Goal: Transaction & Acquisition: Purchase product/service

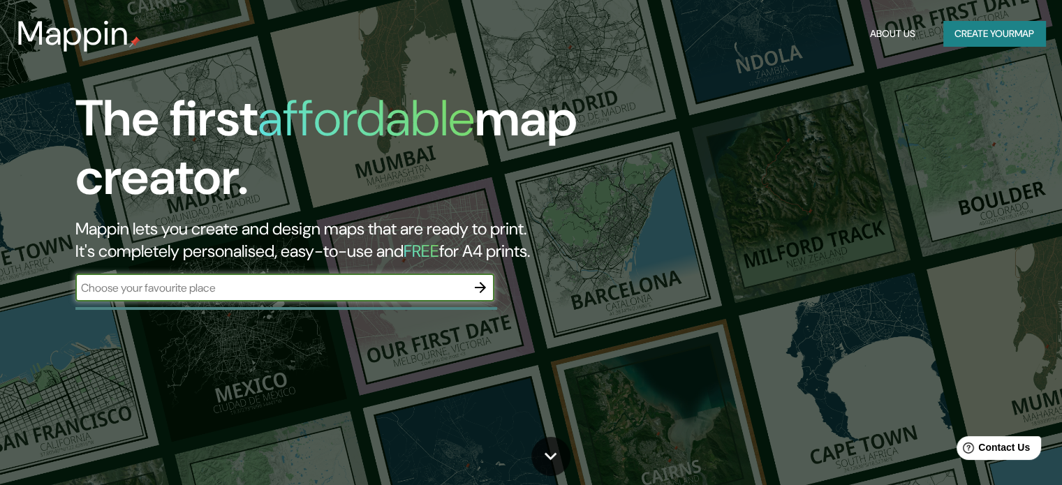
click at [295, 297] on div "​" at bounding box center [284, 288] width 419 height 28
type input "le bois habite renne francia"
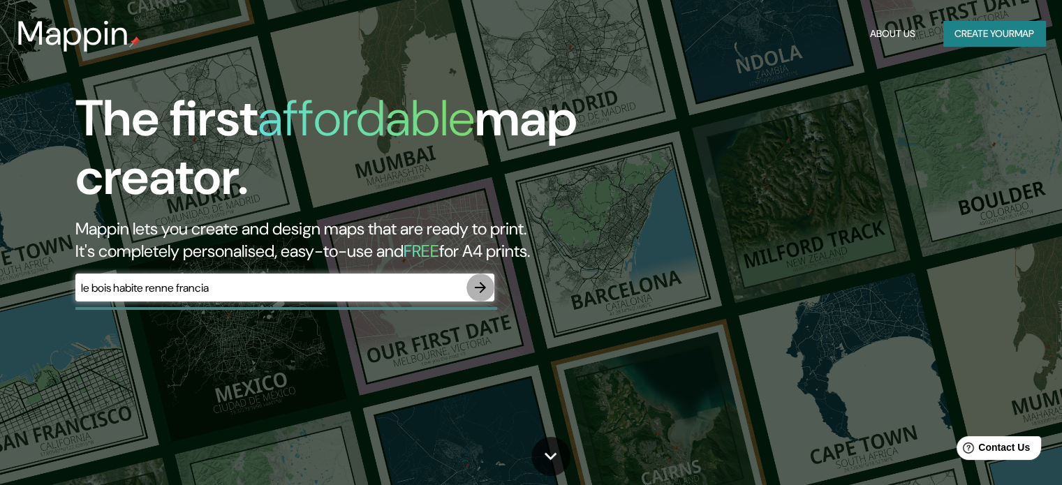
click at [480, 285] on icon "button" at bounding box center [480, 287] width 17 height 17
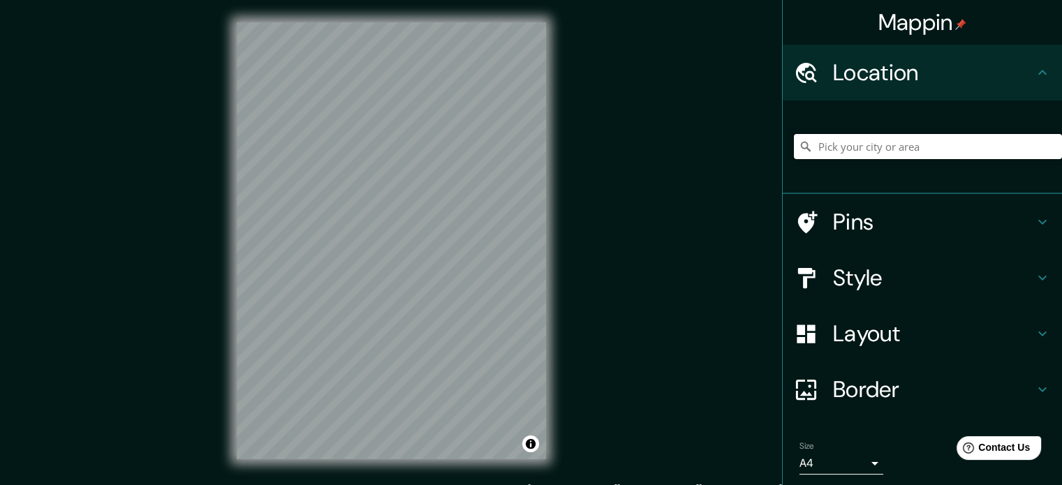
click at [846, 145] on input "Pick your city or area" at bounding box center [928, 146] width 268 height 25
type input "Bouëx, [GEOGRAPHIC_DATA], [GEOGRAPHIC_DATA]"
click at [1045, 145] on icon "Clear" at bounding box center [1050, 146] width 11 height 11
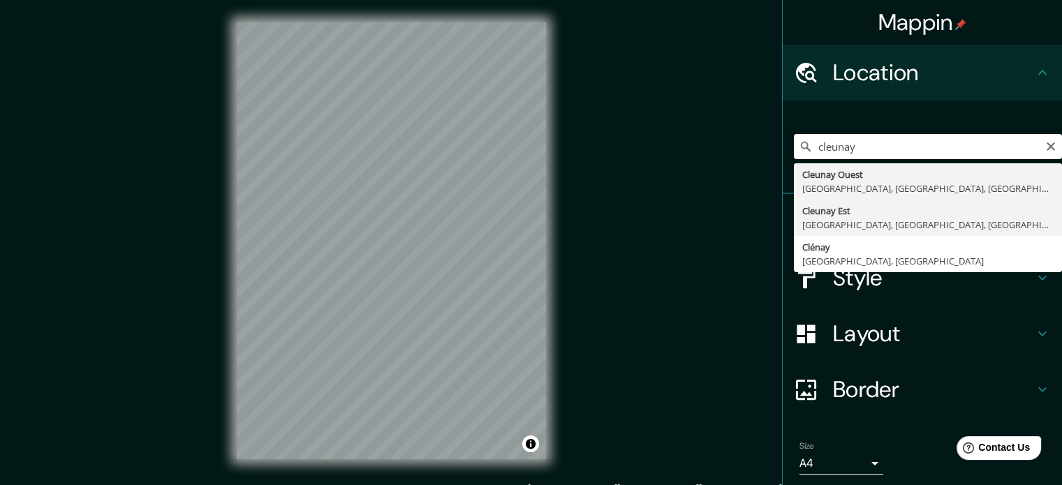
type input "[GEOGRAPHIC_DATA], [GEOGRAPHIC_DATA], [GEOGRAPHIC_DATA], [GEOGRAPHIC_DATA]"
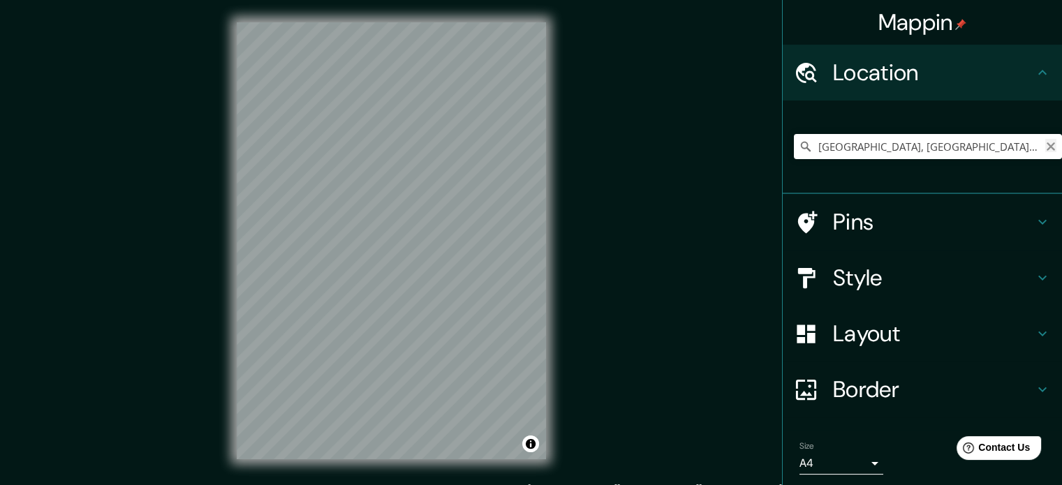
click at [1045, 145] on icon "Clear" at bounding box center [1050, 146] width 11 height 11
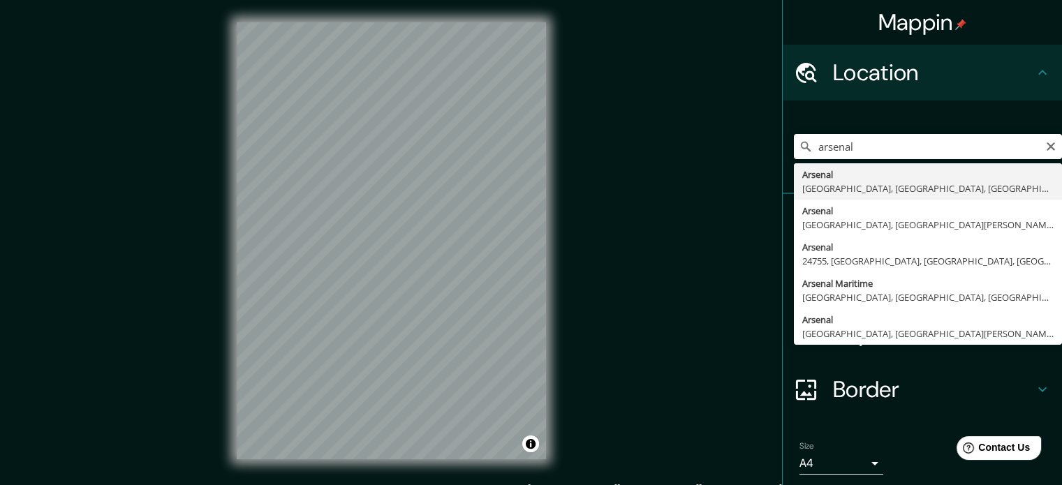
type input "Arsenal, [GEOGRAPHIC_DATA], [GEOGRAPHIC_DATA], [GEOGRAPHIC_DATA]"
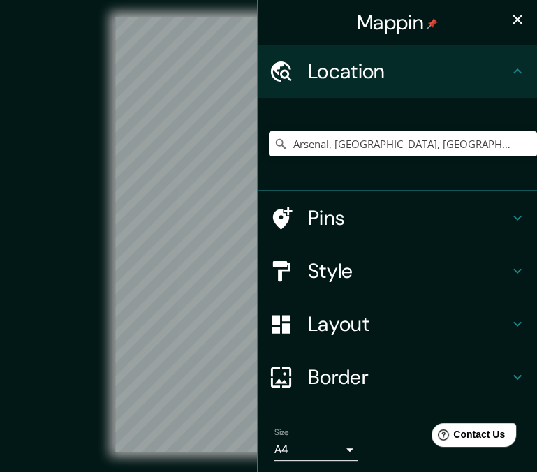
click at [321, 185] on div "[PERSON_NAME] Location [GEOGRAPHIC_DATA], [GEOGRAPHIC_DATA], [GEOGRAPHIC_DATA],…" at bounding box center [268, 246] width 537 height 492
click at [395, 115] on div "[PERSON_NAME] Location [GEOGRAPHIC_DATA], [GEOGRAPHIC_DATA], [GEOGRAPHIC_DATA],…" at bounding box center [268, 246] width 537 height 492
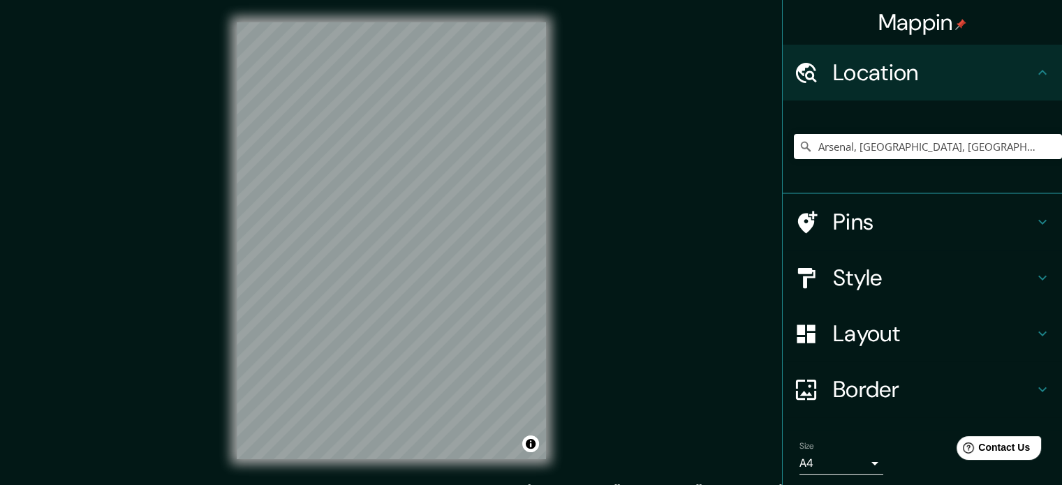
click at [866, 463] on body "[PERSON_NAME] Location [GEOGRAPHIC_DATA], [GEOGRAPHIC_DATA], [GEOGRAPHIC_DATA],…" at bounding box center [531, 242] width 1062 height 485
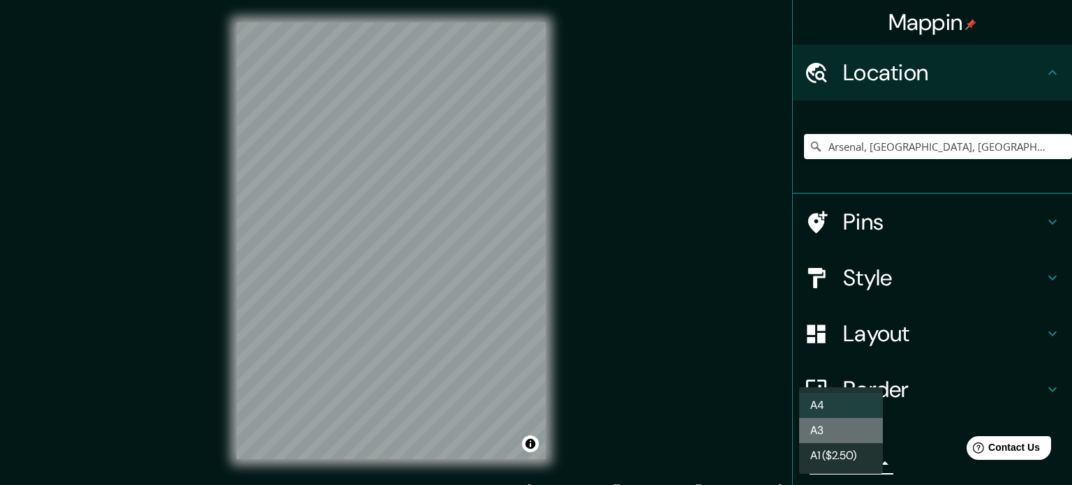
click at [838, 424] on li "A3" at bounding box center [841, 430] width 84 height 25
type input "a4"
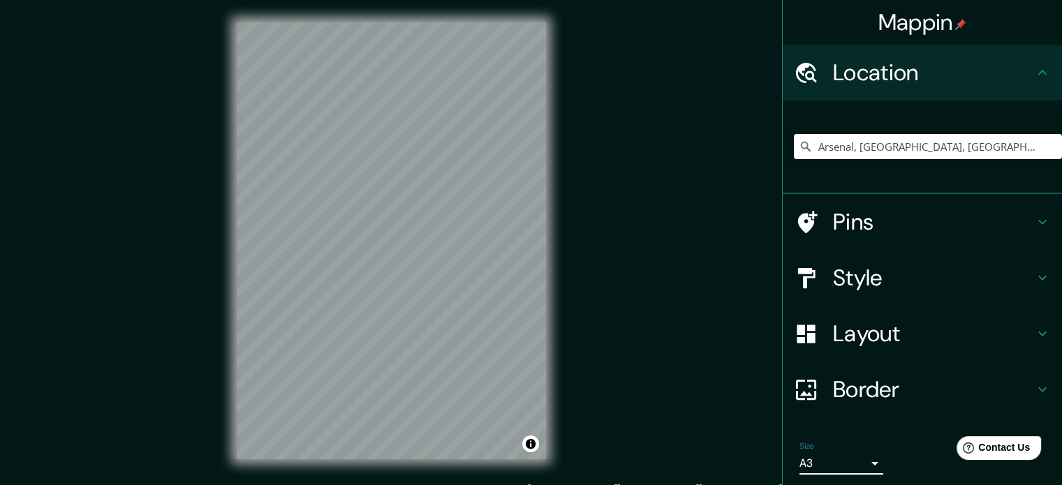
click at [901, 327] on h4 "Layout" at bounding box center [933, 334] width 201 height 28
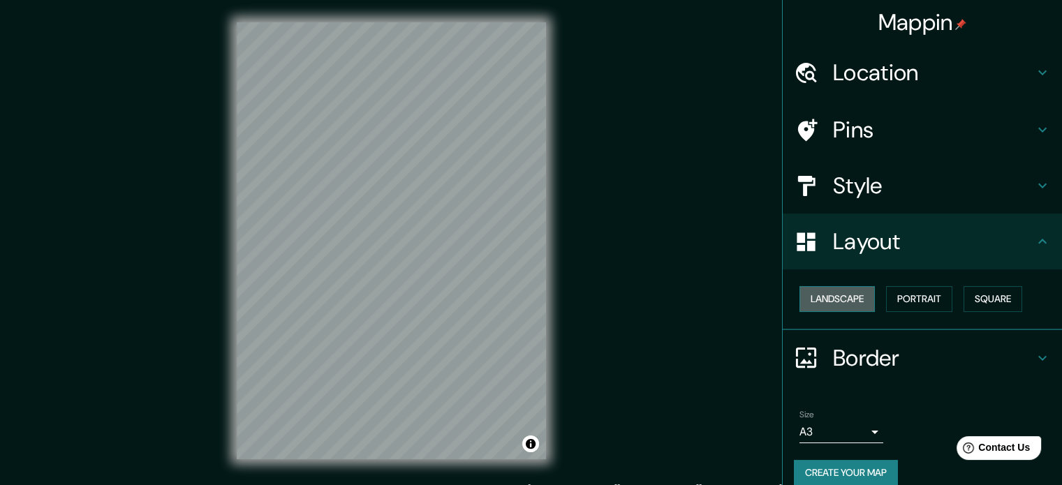
click at [855, 298] on button "Landscape" at bounding box center [836, 299] width 75 height 26
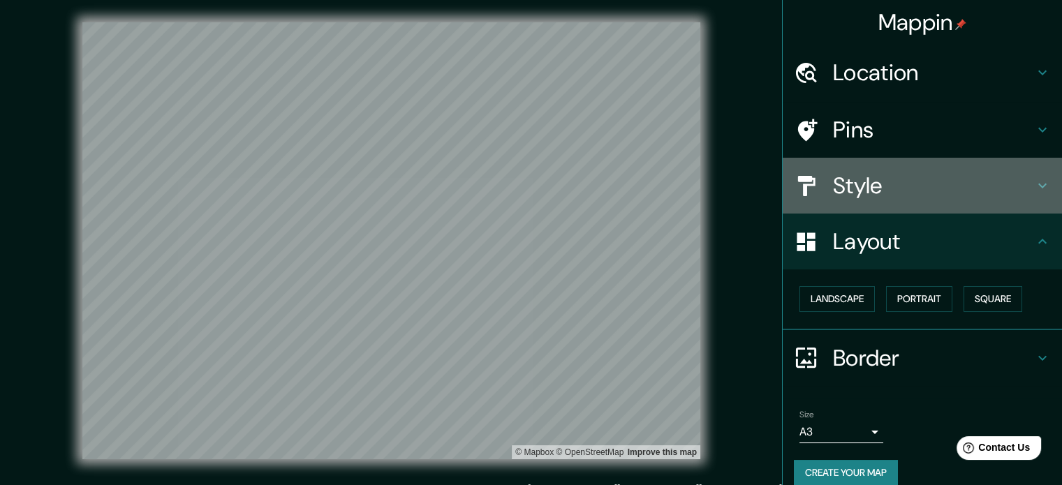
click at [938, 185] on h4 "Style" at bounding box center [933, 186] width 201 height 28
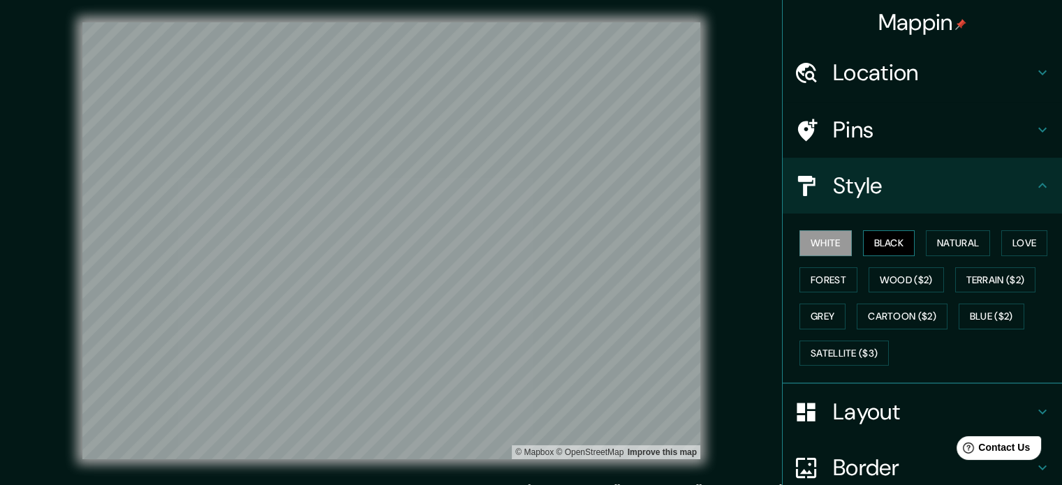
click at [899, 243] on button "Black" at bounding box center [889, 243] width 52 height 26
click at [941, 241] on button "Natural" at bounding box center [958, 243] width 64 height 26
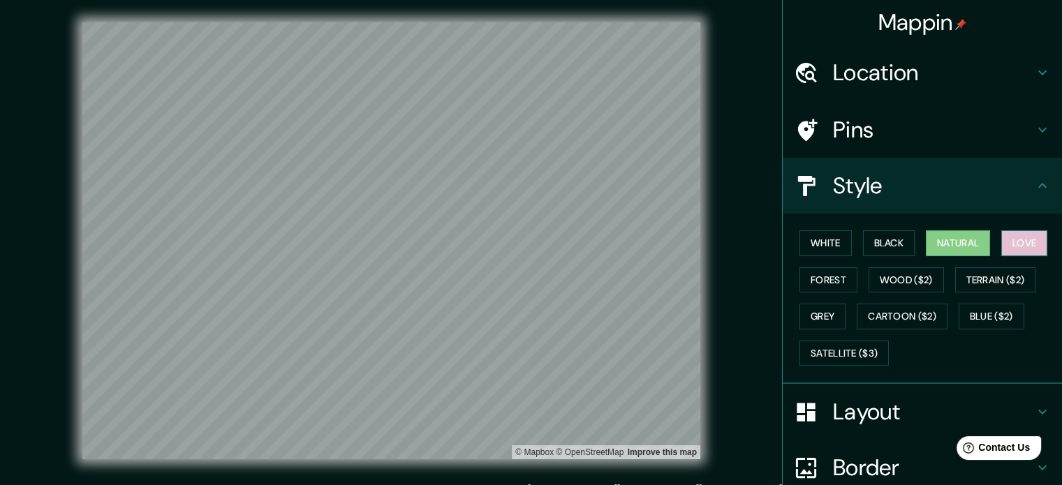
click at [1020, 237] on button "Love" at bounding box center [1024, 243] width 46 height 26
click at [992, 278] on button "Terrain ($2)" at bounding box center [995, 280] width 81 height 26
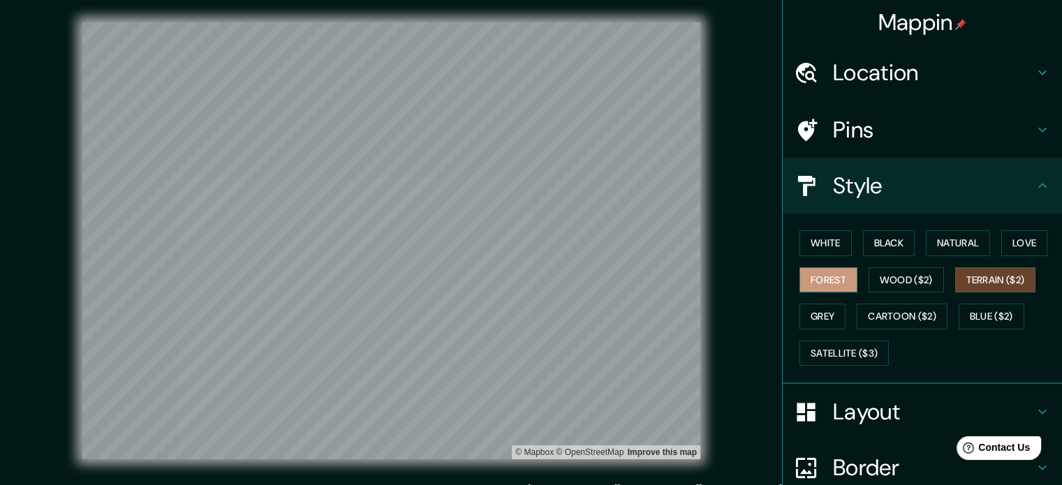
click at [819, 279] on button "Forest" at bounding box center [828, 280] width 58 height 26
click at [817, 314] on button "Grey" at bounding box center [822, 317] width 46 height 26
click at [827, 281] on button "Forest" at bounding box center [828, 280] width 58 height 26
click at [824, 237] on button "White" at bounding box center [825, 243] width 52 height 26
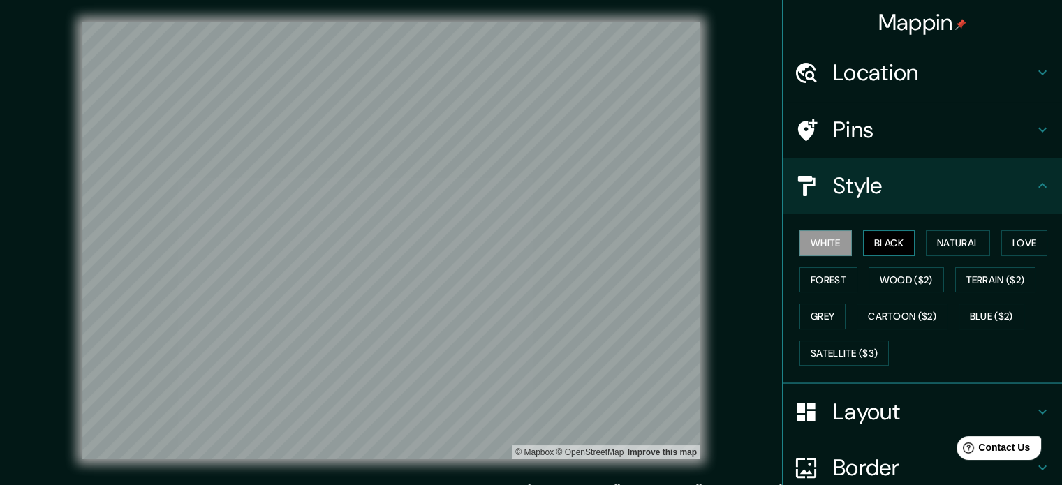
click at [874, 239] on button "Black" at bounding box center [889, 243] width 52 height 26
click at [926, 241] on button "Natural" at bounding box center [958, 243] width 64 height 26
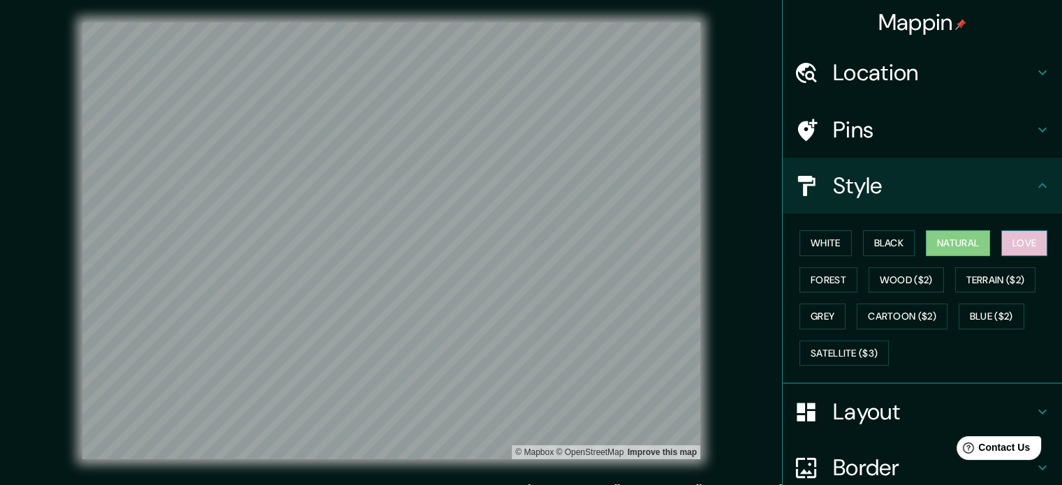
click at [1001, 250] on button "Love" at bounding box center [1024, 243] width 46 height 26
click at [940, 241] on button "Natural" at bounding box center [958, 243] width 64 height 26
click at [815, 320] on button "Grey" at bounding box center [822, 317] width 46 height 26
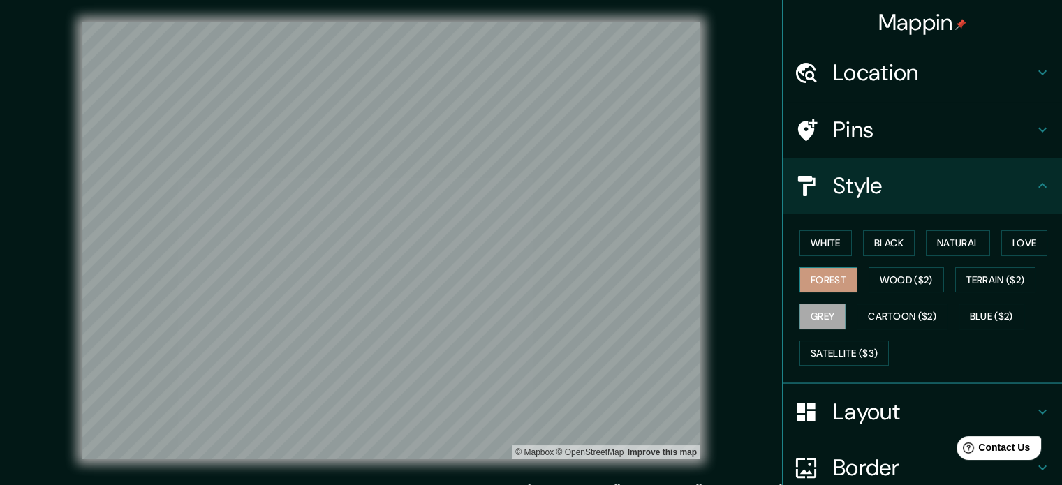
click at [816, 276] on button "Forest" at bounding box center [828, 280] width 58 height 26
click at [877, 311] on button "Cartoon ($2)" at bounding box center [902, 317] width 91 height 26
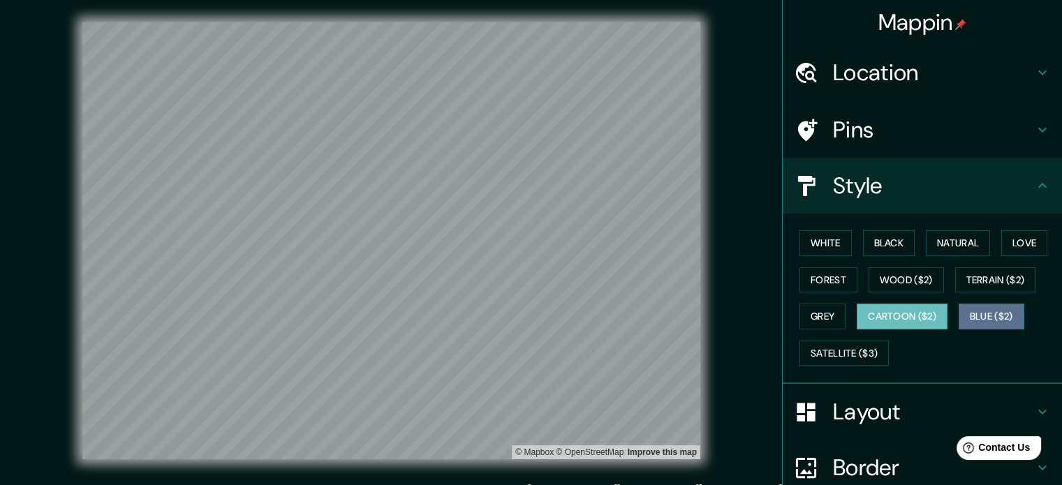
click at [982, 319] on button "Blue ($2)" at bounding box center [992, 317] width 66 height 26
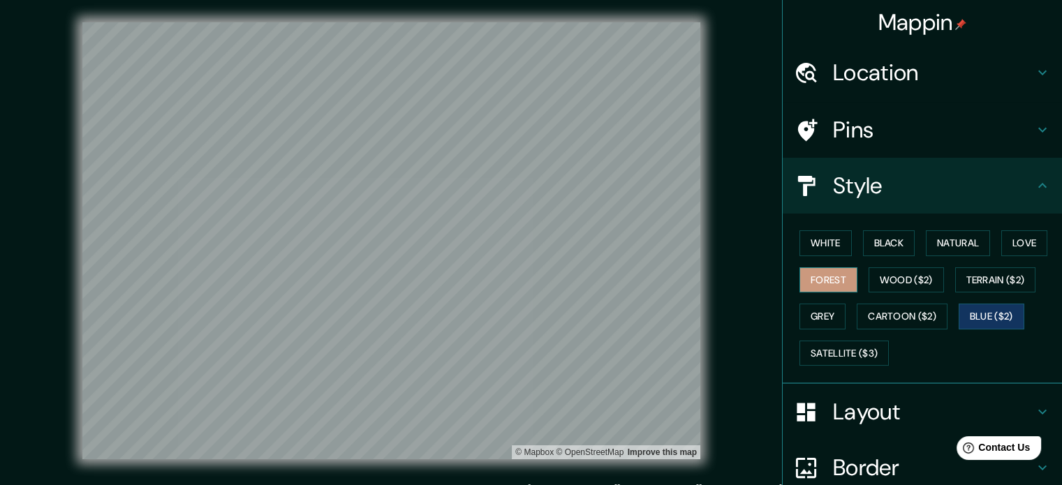
click at [825, 278] on button "Forest" at bounding box center [828, 280] width 58 height 26
click at [827, 230] on button "White" at bounding box center [825, 243] width 52 height 26
click at [919, 125] on h4 "Pins" at bounding box center [933, 130] width 201 height 28
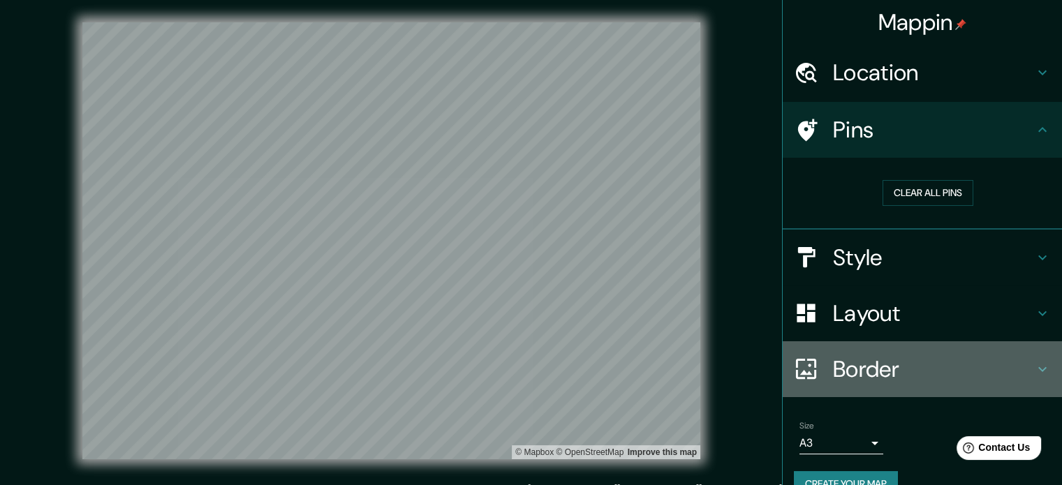
click at [878, 371] on h4 "Border" at bounding box center [933, 369] width 201 height 28
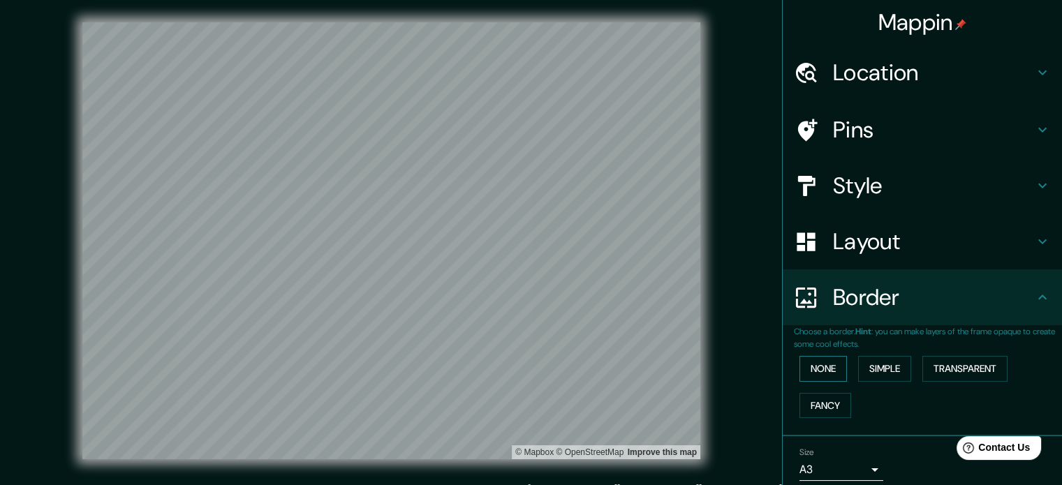
click at [830, 367] on button "None" at bounding box center [822, 369] width 47 height 26
click at [883, 365] on button "Simple" at bounding box center [884, 369] width 53 height 26
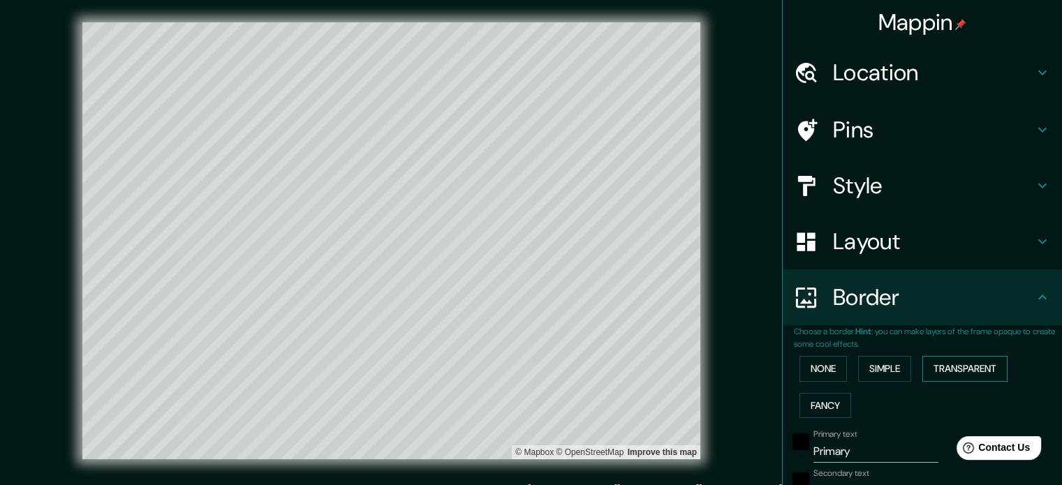
click at [951, 364] on button "Transparent" at bounding box center [964, 369] width 85 height 26
click at [815, 406] on button "Fancy" at bounding box center [825, 406] width 52 height 26
click at [825, 364] on button "None" at bounding box center [822, 369] width 47 height 26
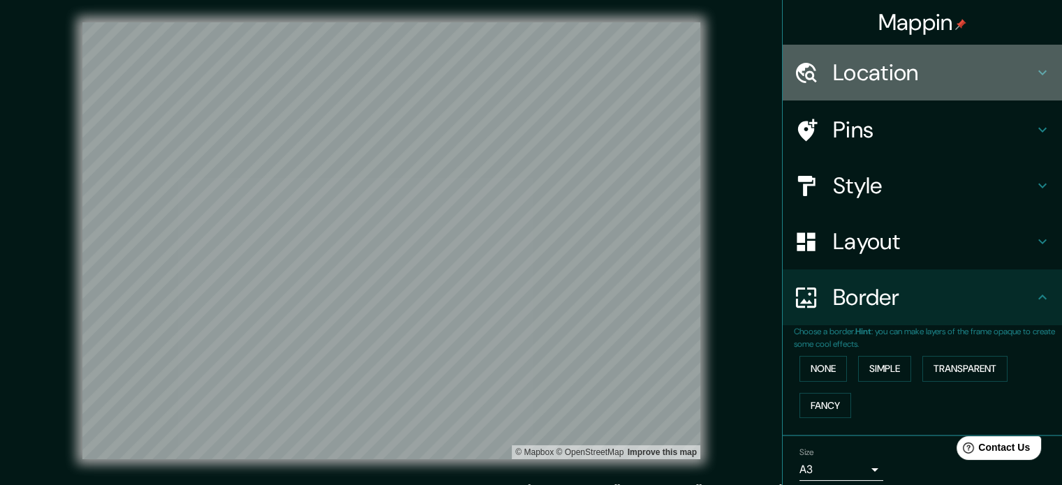
click at [958, 71] on h4 "Location" at bounding box center [933, 73] width 201 height 28
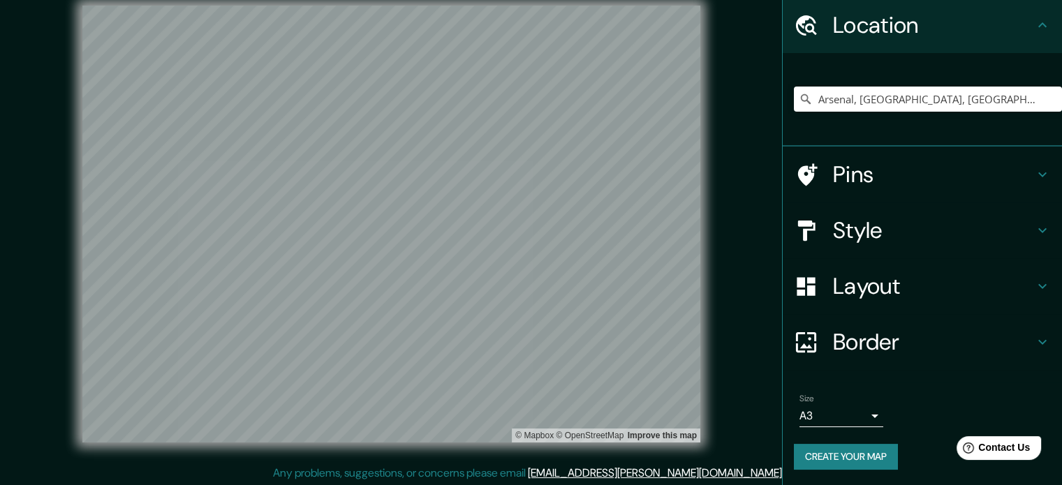
scroll to position [18, 0]
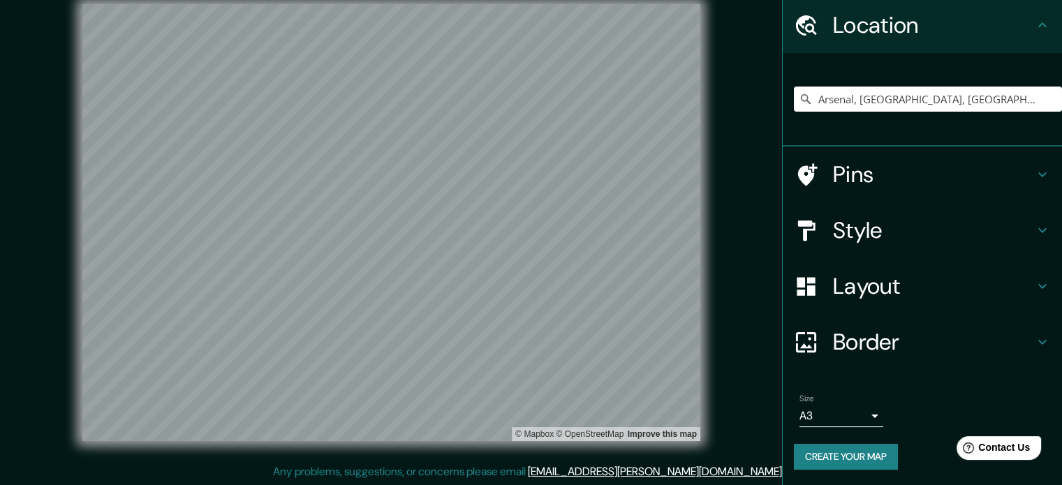
click at [820, 457] on button "Create your map" at bounding box center [846, 457] width 104 height 26
click at [850, 448] on button "Create your map" at bounding box center [846, 457] width 104 height 26
click at [840, 455] on button "Create your map" at bounding box center [846, 457] width 104 height 26
click at [874, 454] on button "Create your map" at bounding box center [846, 457] width 104 height 26
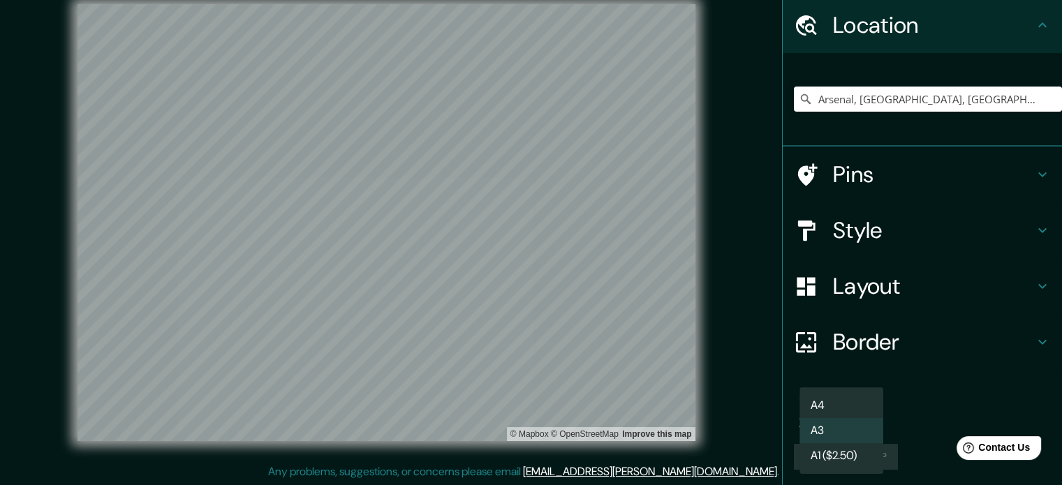
click at [853, 404] on body "[PERSON_NAME] Location [GEOGRAPHIC_DATA], [GEOGRAPHIC_DATA], [GEOGRAPHIC_DATA],…" at bounding box center [531, 224] width 1062 height 485
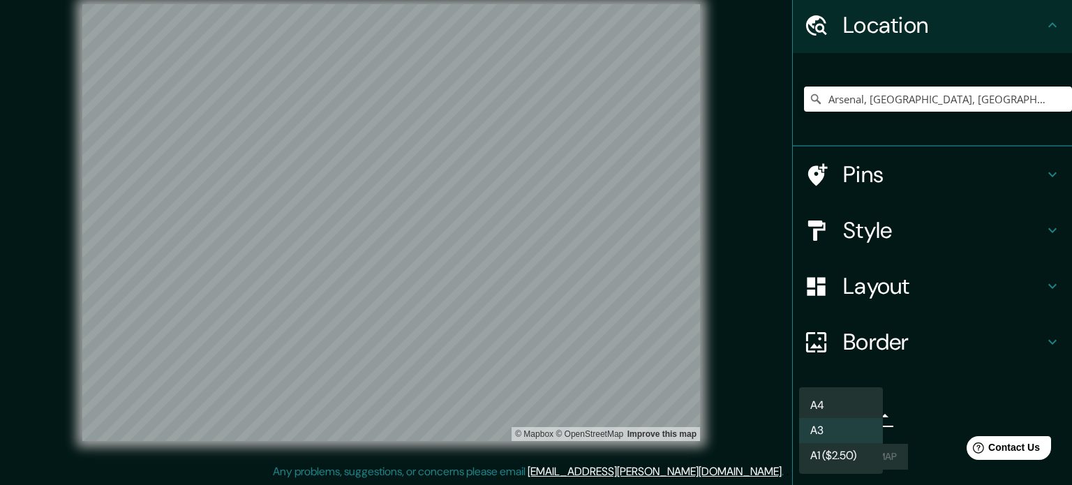
click at [860, 424] on li "A3" at bounding box center [841, 430] width 84 height 25
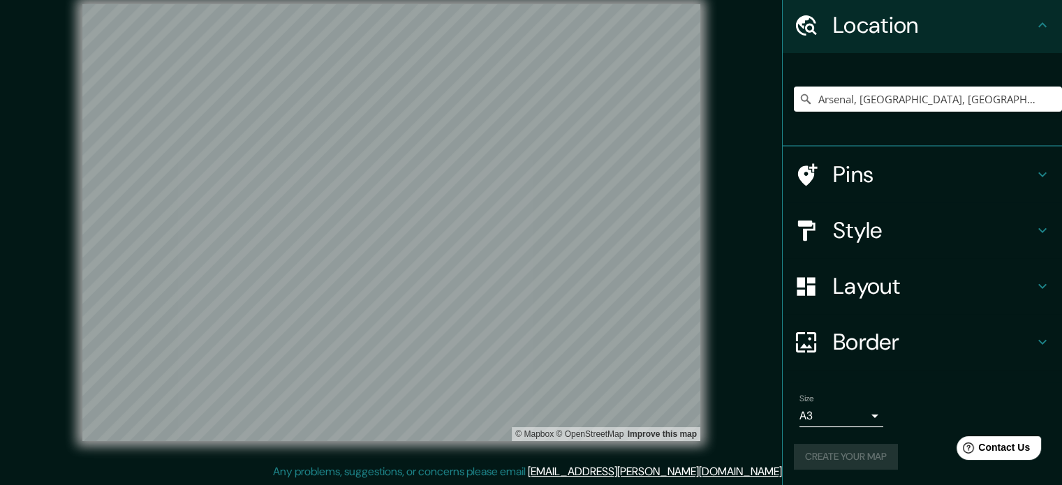
click at [1016, 9] on div "Location" at bounding box center [922, 25] width 279 height 56
click at [839, 462] on div "Create your map" at bounding box center [922, 457] width 257 height 26
drag, startPoint x: 839, startPoint y: 462, endPoint x: 855, endPoint y: 438, distance: 28.1
click at [839, 462] on div "Create your map" at bounding box center [922, 457] width 257 height 26
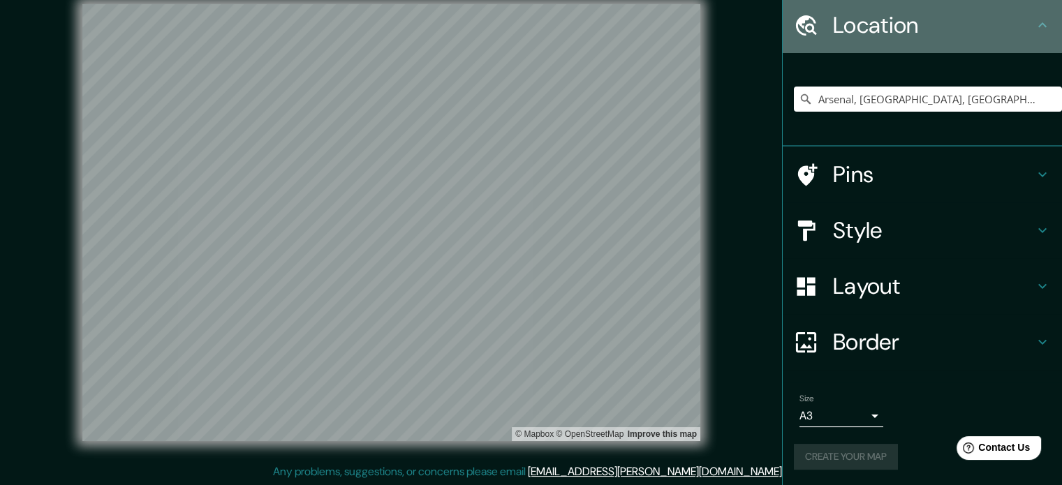
click at [1034, 24] on icon at bounding box center [1042, 25] width 17 height 17
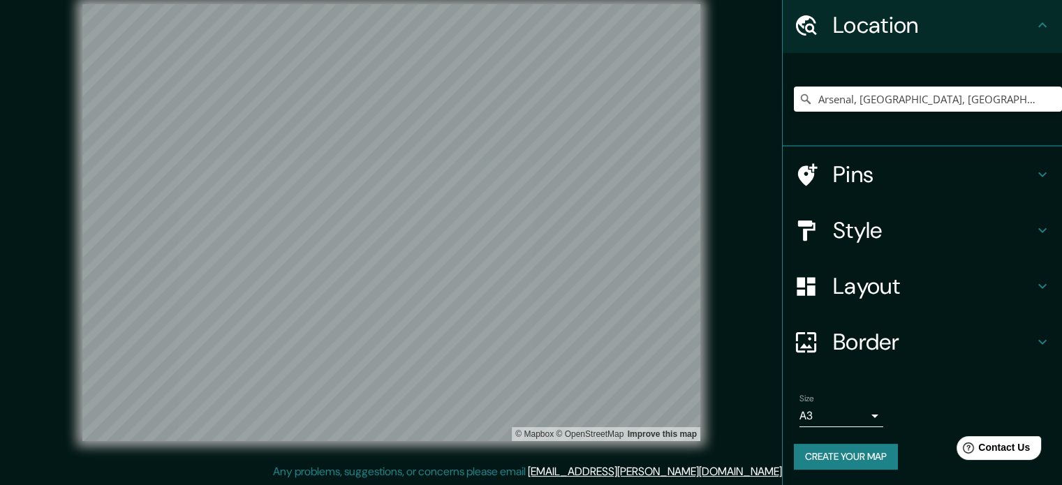
click at [1034, 29] on icon at bounding box center [1042, 25] width 17 height 17
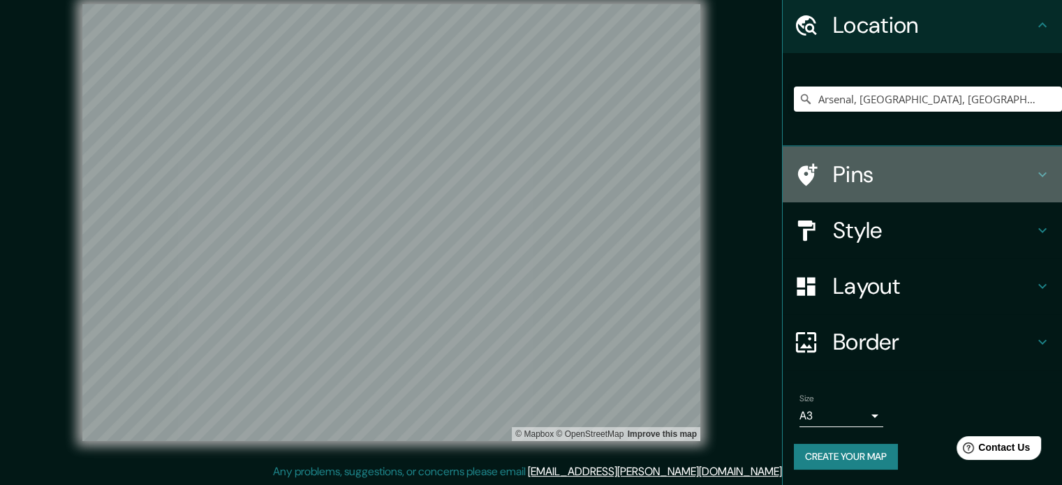
click at [1038, 174] on icon at bounding box center [1042, 174] width 8 height 5
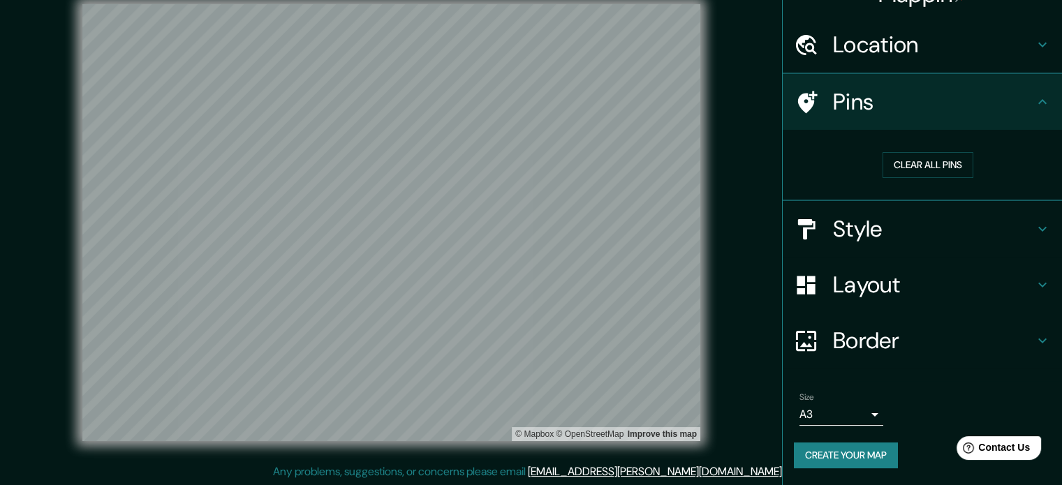
scroll to position [27, 0]
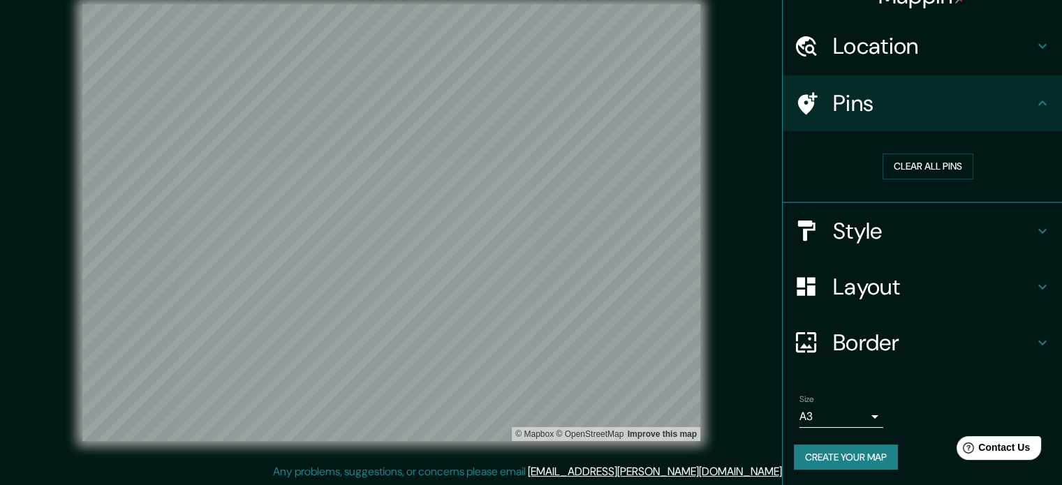
click at [908, 297] on h4 "Layout" at bounding box center [933, 287] width 201 height 28
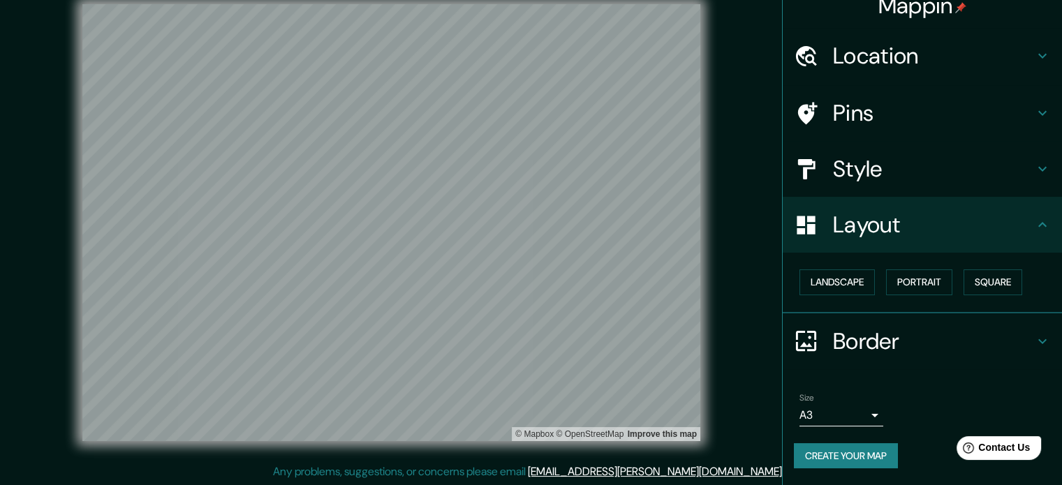
scroll to position [15, 0]
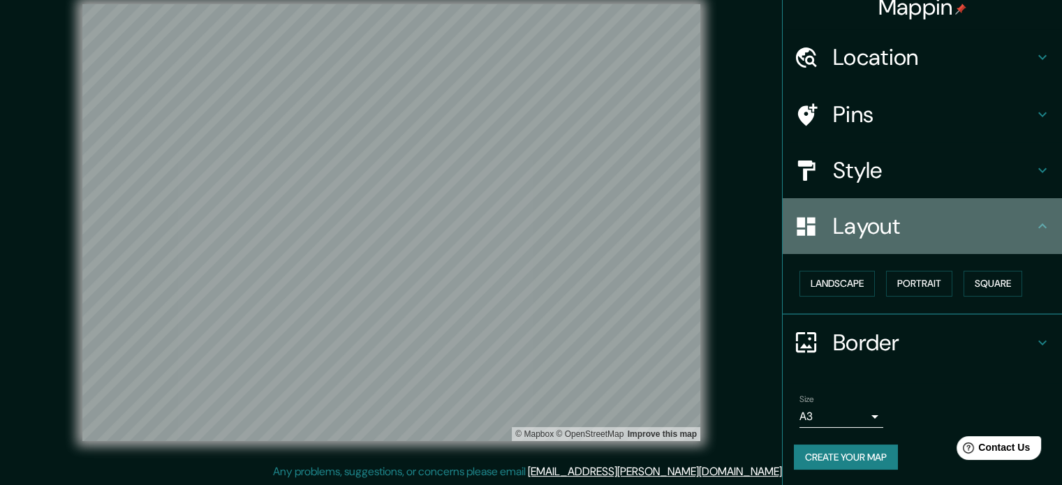
click at [957, 226] on h4 "Layout" at bounding box center [933, 226] width 201 height 28
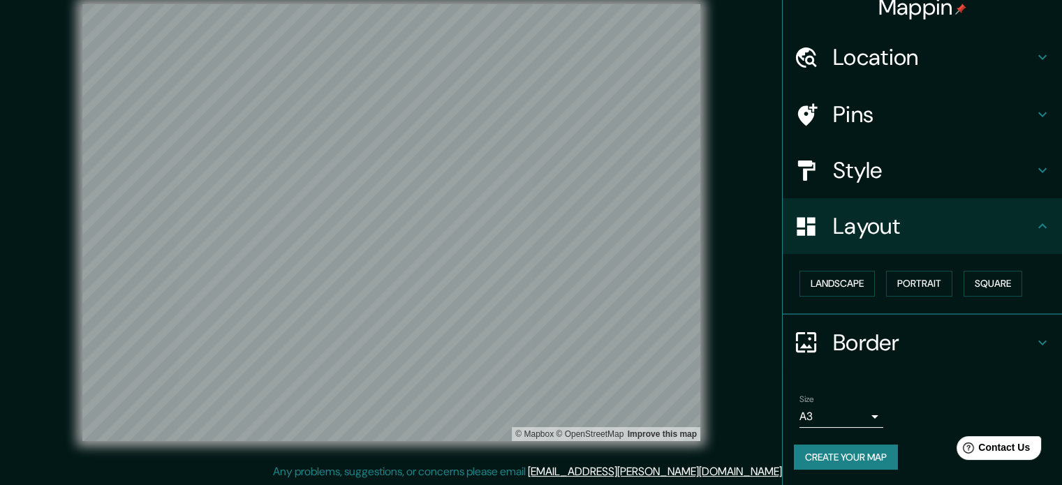
click at [1034, 223] on icon at bounding box center [1042, 226] width 17 height 17
click at [863, 441] on div "Size A3 a4 Create your map" at bounding box center [922, 435] width 257 height 93
click at [860, 454] on button "Create your map" at bounding box center [846, 458] width 104 height 26
